Goal: Task Accomplishment & Management: Complete application form

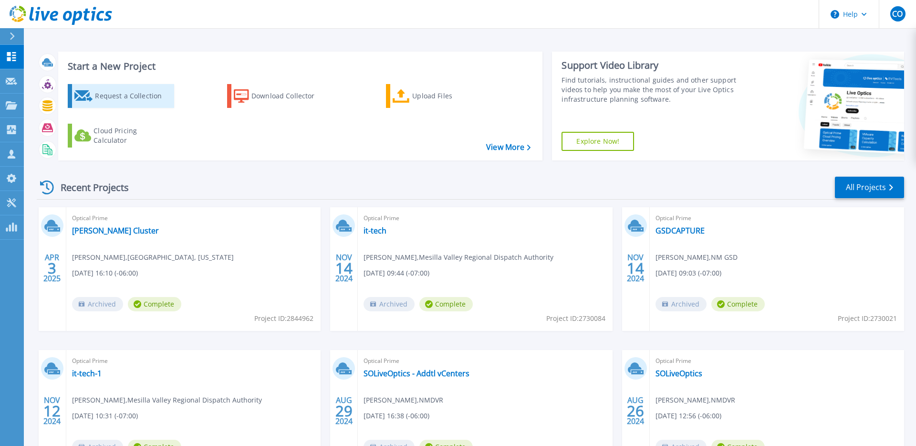
click at [123, 91] on div "Request a Collection" at bounding box center [133, 95] width 76 height 19
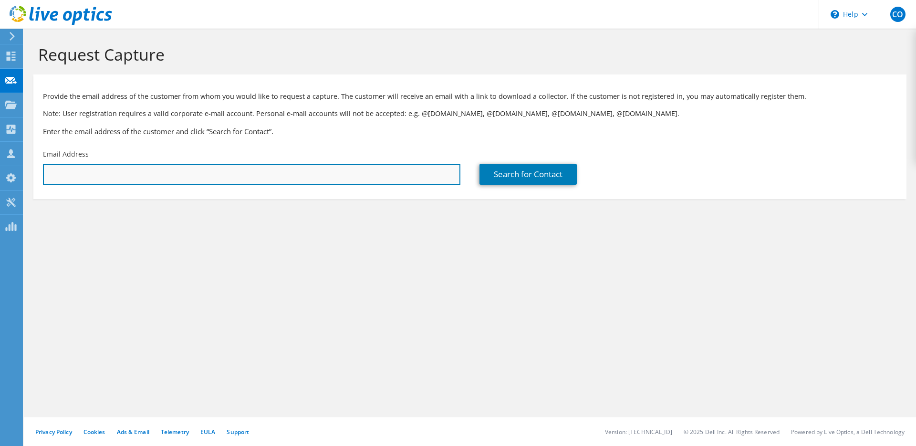
click at [199, 166] on input "text" at bounding box center [252, 174] width 418 height 21
paste input "[PERSON_NAME] <[PERSON_NAME][EMAIL_ADDRESS][DOMAIN_NAME]>"
drag, startPoint x: 82, startPoint y: 173, endPoint x: 29, endPoint y: 174, distance: 52.5
click at [26, 173] on section "Request Capture Provide the email address of the customer from whom you would l…" at bounding box center [470, 138] width 892 height 218
type input "[PERSON_NAME][EMAIL_ADDRESS][DOMAIN_NAME]"
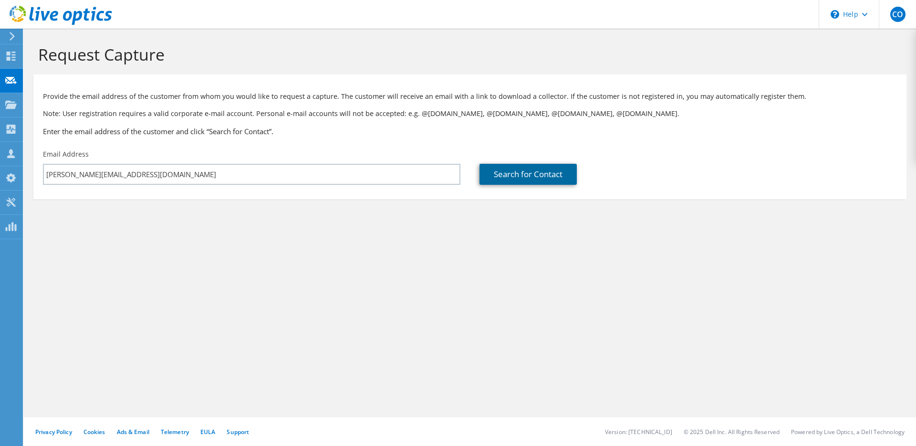
click at [532, 175] on link "Search for Contact" at bounding box center [528, 174] width 97 height 21
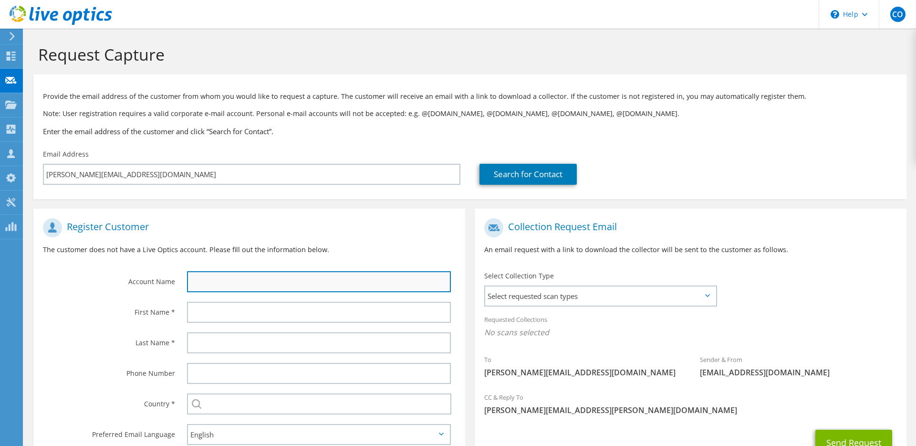
click at [322, 279] on input "text" at bounding box center [319, 281] width 264 height 21
type input "US Eagle"
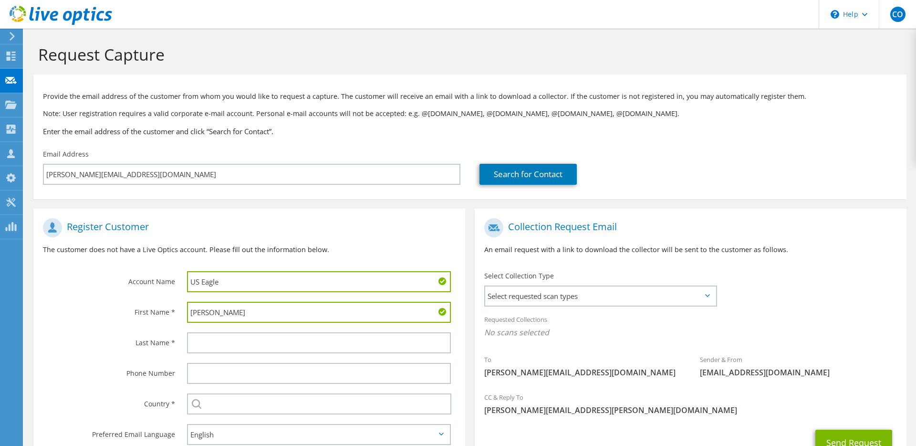
type input "[PERSON_NAME]"
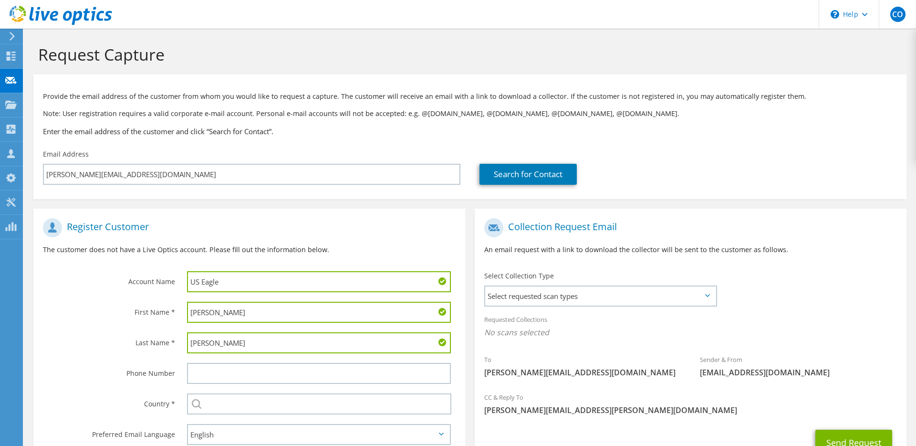
type input "[PERSON_NAME]"
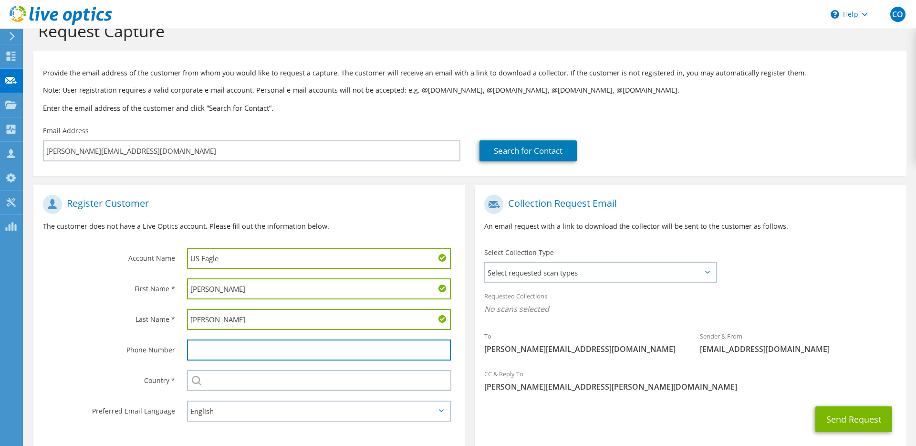
scroll to position [54, 0]
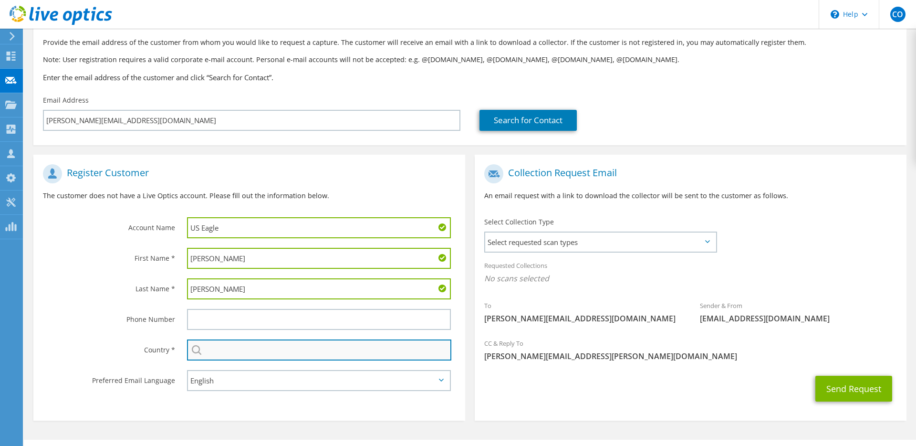
click at [277, 351] on input "text" at bounding box center [319, 349] width 264 height 21
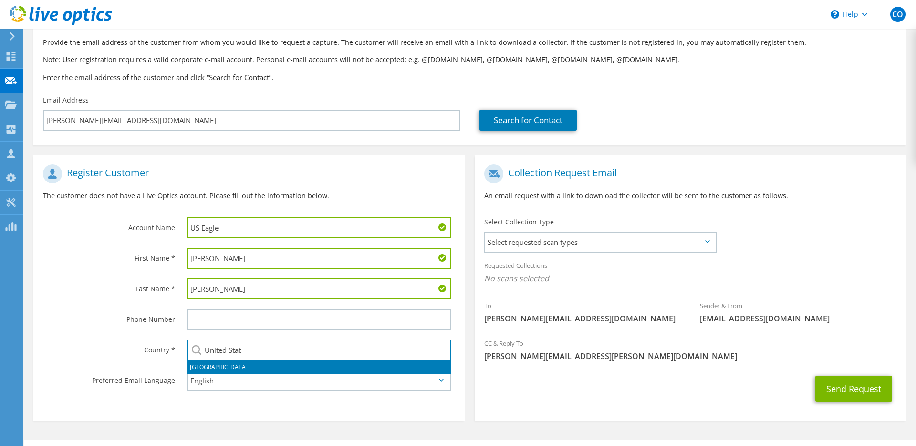
click at [217, 367] on li "[GEOGRAPHIC_DATA]" at bounding box center [319, 366] width 263 height 13
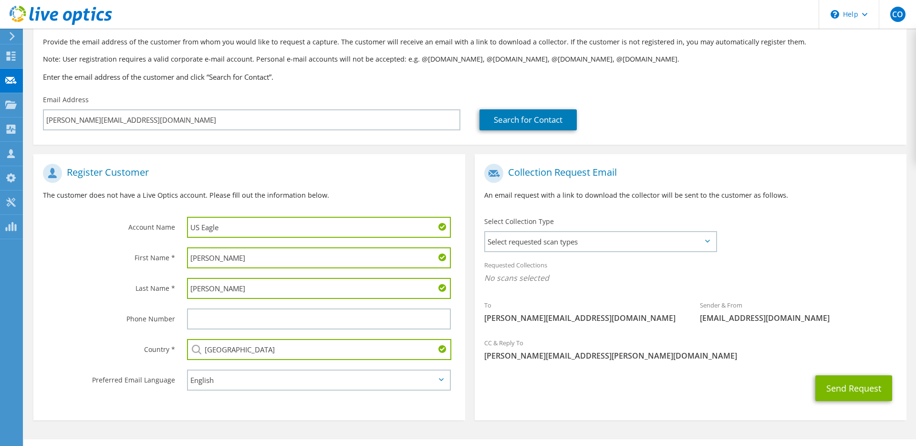
type input "[GEOGRAPHIC_DATA]"
drag, startPoint x: 457, startPoint y: 426, endPoint x: 471, endPoint y: 426, distance: 14.3
click at [461, 426] on section "Request Capture Provide the email address of the customer from whom you would l…" at bounding box center [470, 220] width 892 height 493
click at [635, 242] on span "Select requested scan types" at bounding box center [600, 241] width 230 height 19
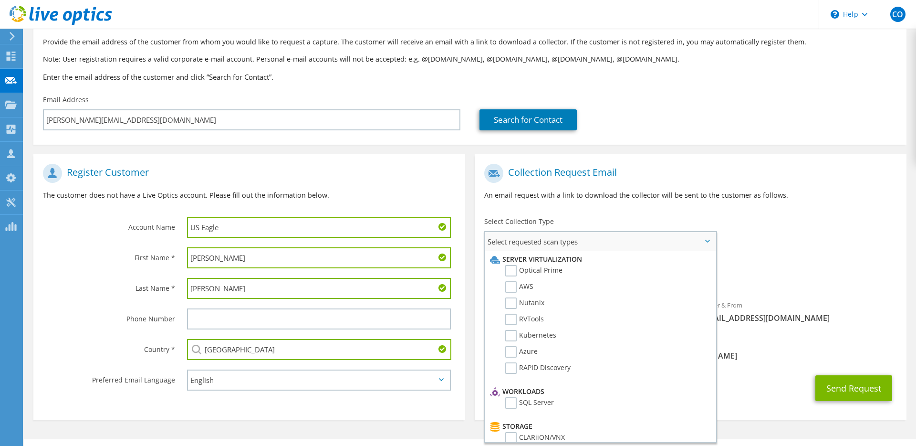
scroll to position [52, 0]
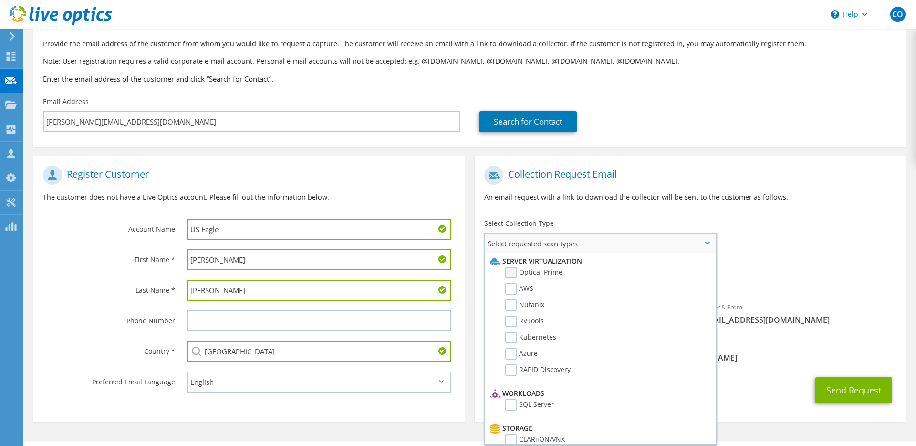
click at [513, 273] on label "Optical Prime" at bounding box center [533, 272] width 57 height 11
click at [0, 0] on input "Optical Prime" at bounding box center [0, 0] width 0 height 0
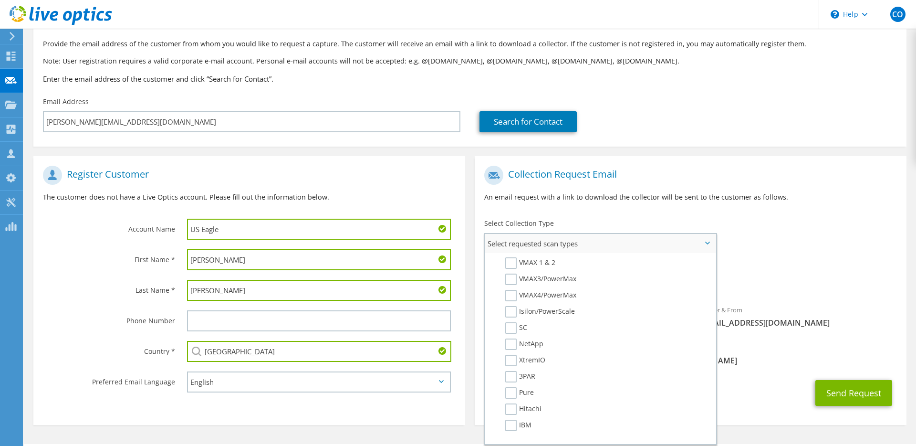
scroll to position [241, 0]
drag, startPoint x: 509, startPoint y: 331, endPoint x: 641, endPoint y: 324, distance: 132.4
click at [512, 331] on label "NetApp" at bounding box center [524, 327] width 38 height 11
click at [0, 0] on input "NetApp" at bounding box center [0, 0] width 0 height 0
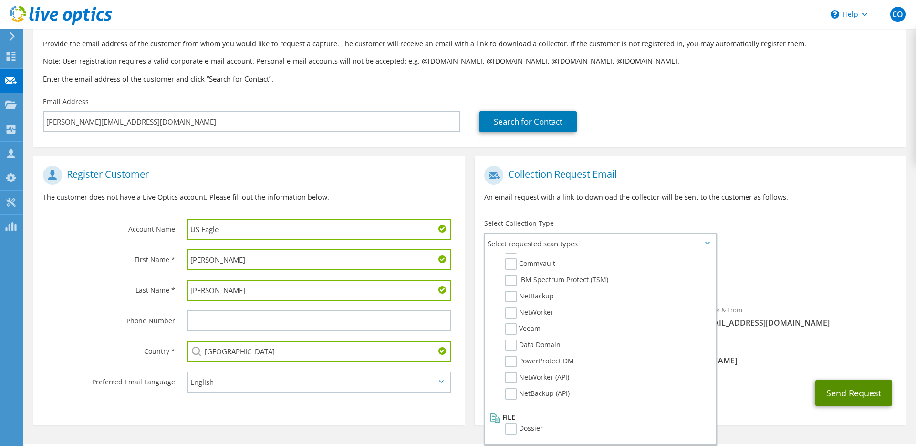
click at [842, 388] on button "Send Request" at bounding box center [854, 393] width 77 height 26
